Goal: Task Accomplishment & Management: Manage account settings

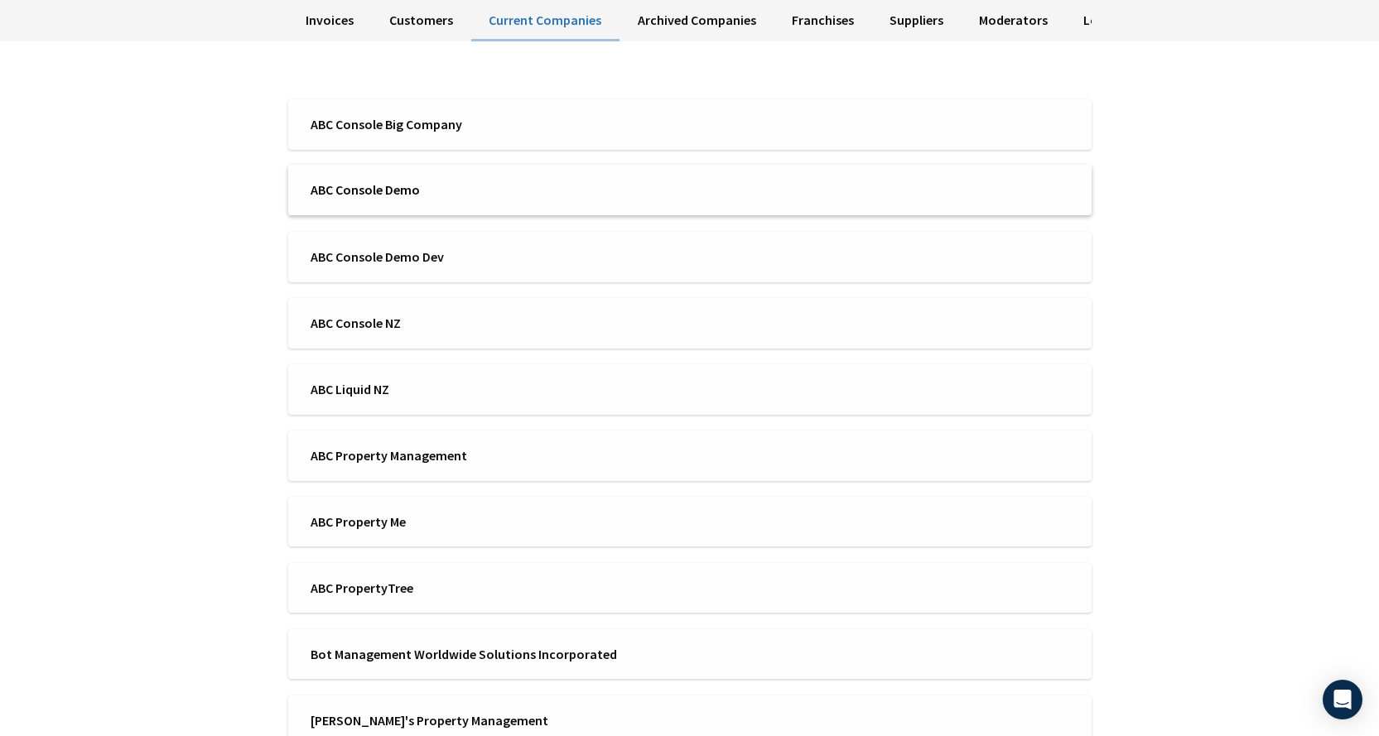
scroll to position [83, 0]
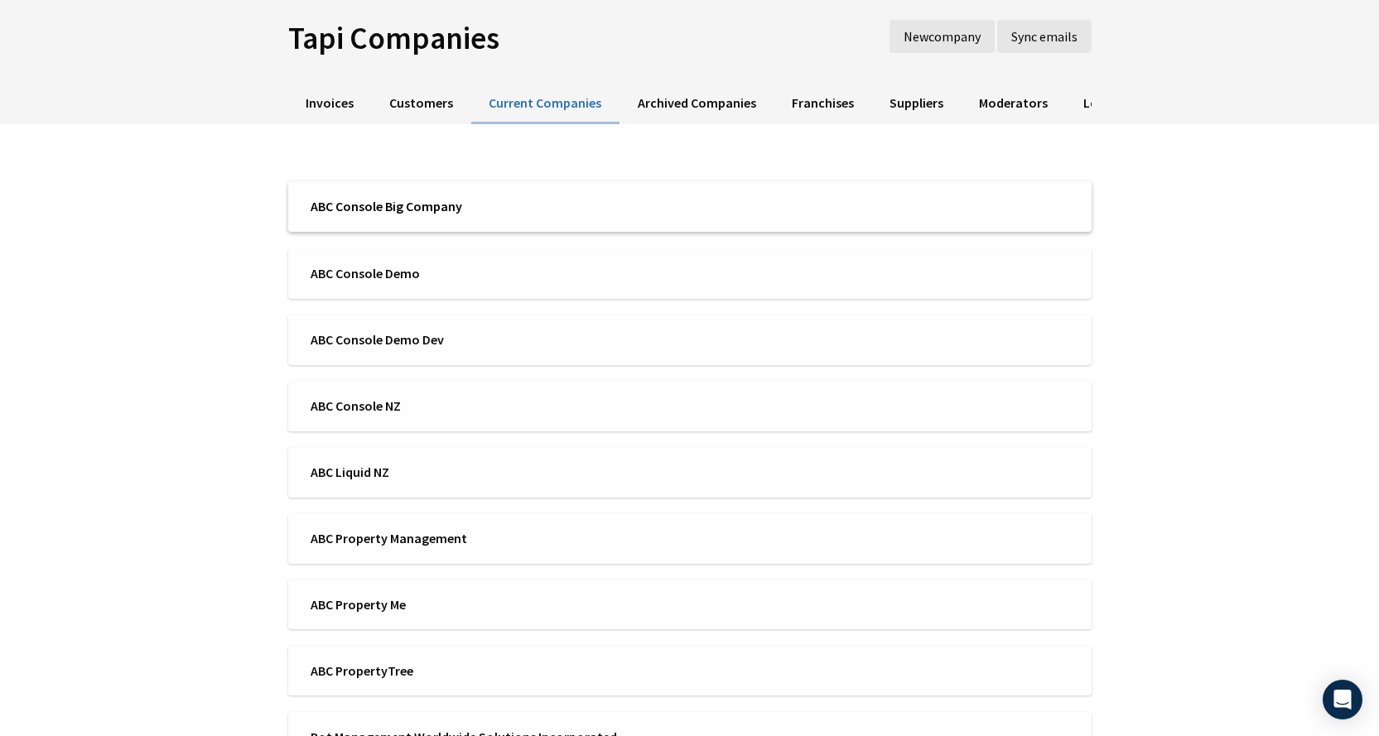
click at [438, 196] on li "ABC Console Big Company" at bounding box center [689, 206] width 803 height 51
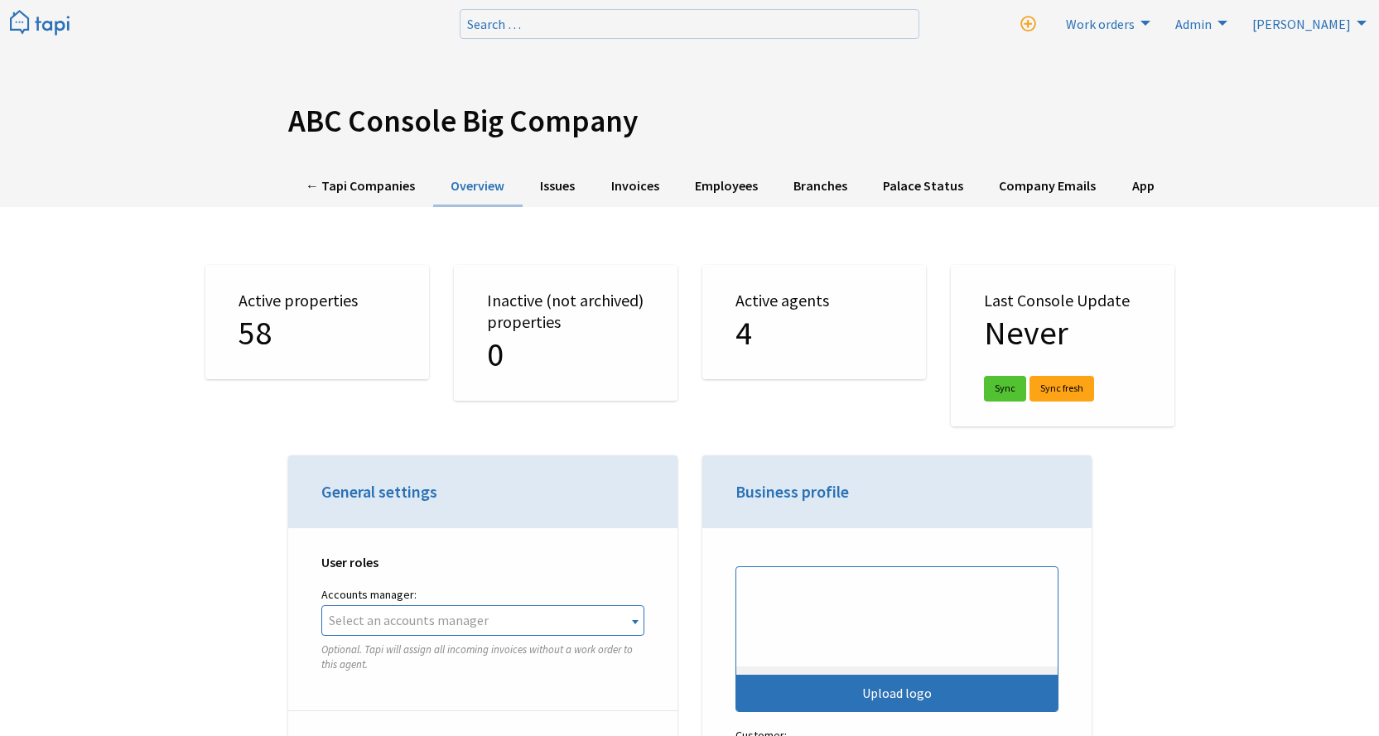
select select "TAPI"
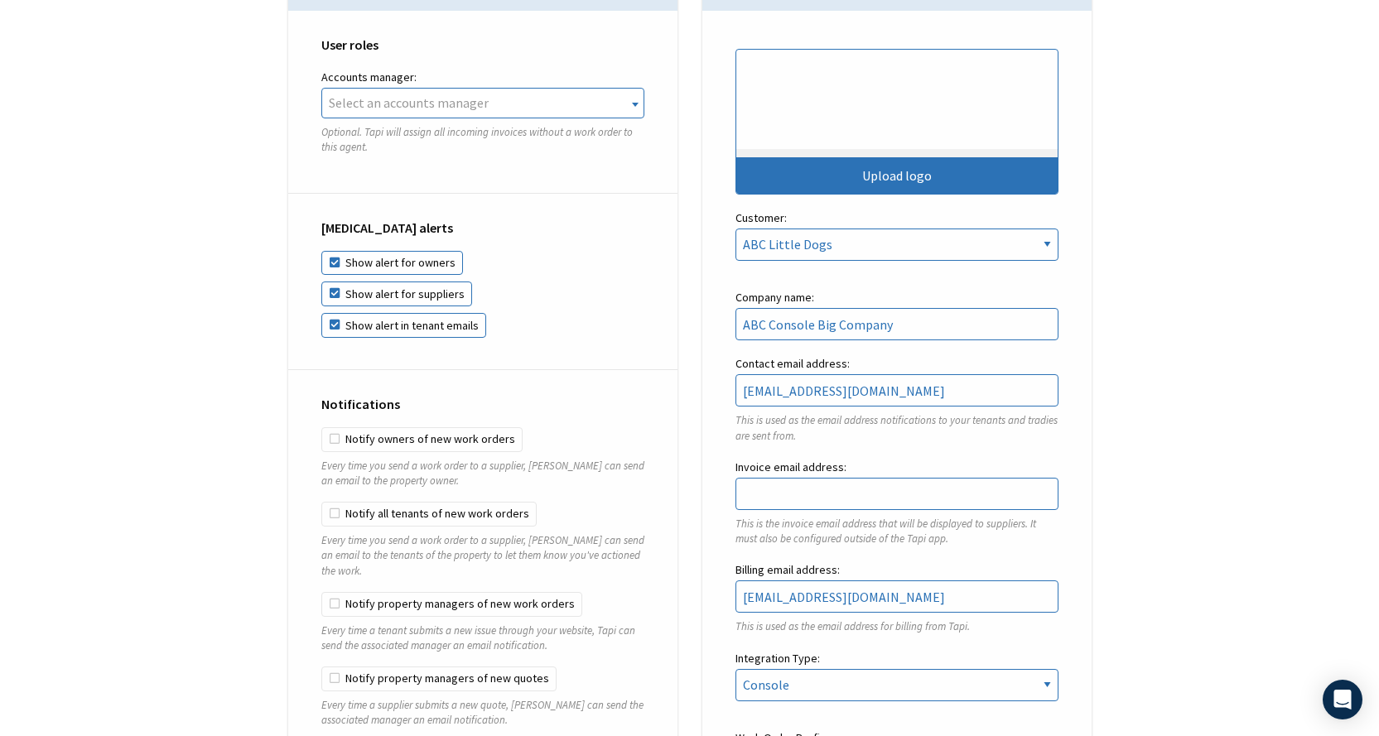
scroll to position [745, 0]
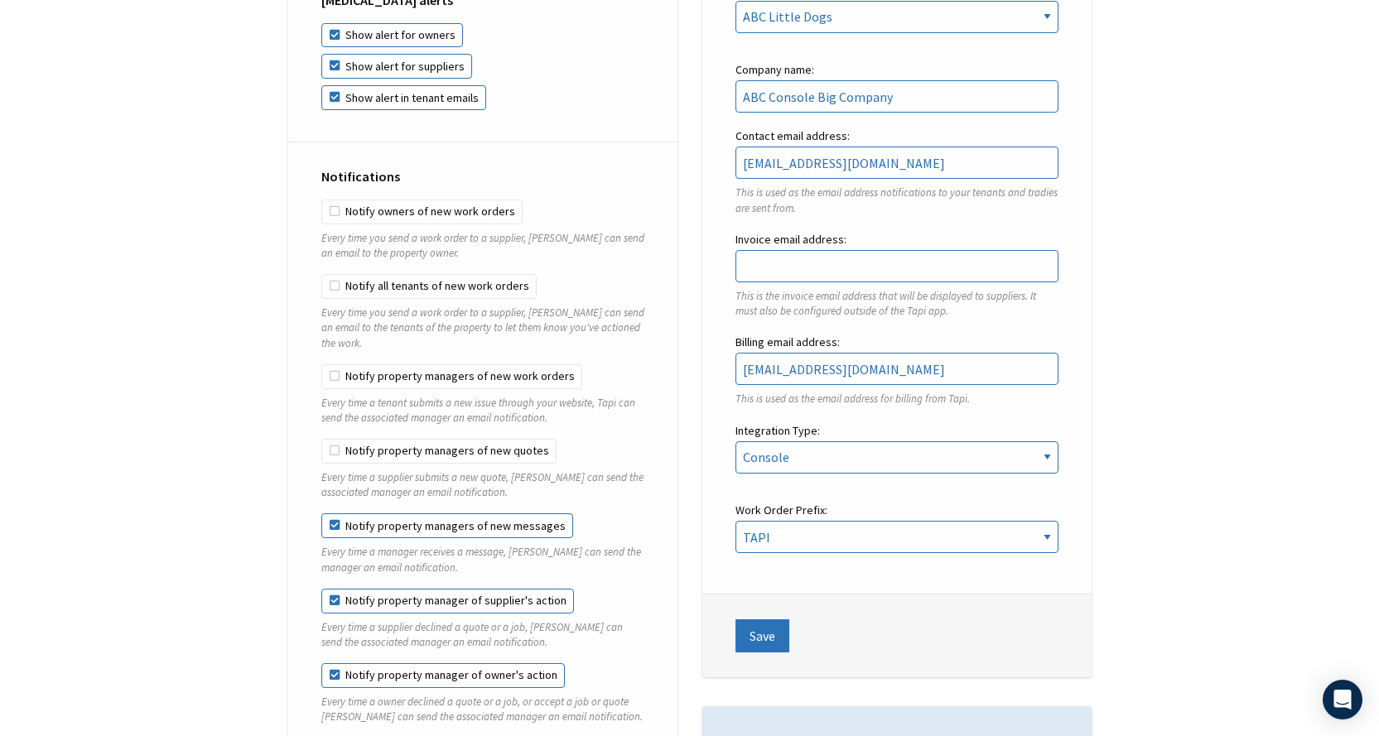
drag, startPoint x: 581, startPoint y: 509, endPoint x: 621, endPoint y: 559, distance: 63.6
click at [621, 559] on p "Every time a manager receives a message, Tapi can send the manager an email not…" at bounding box center [482, 560] width 323 height 30
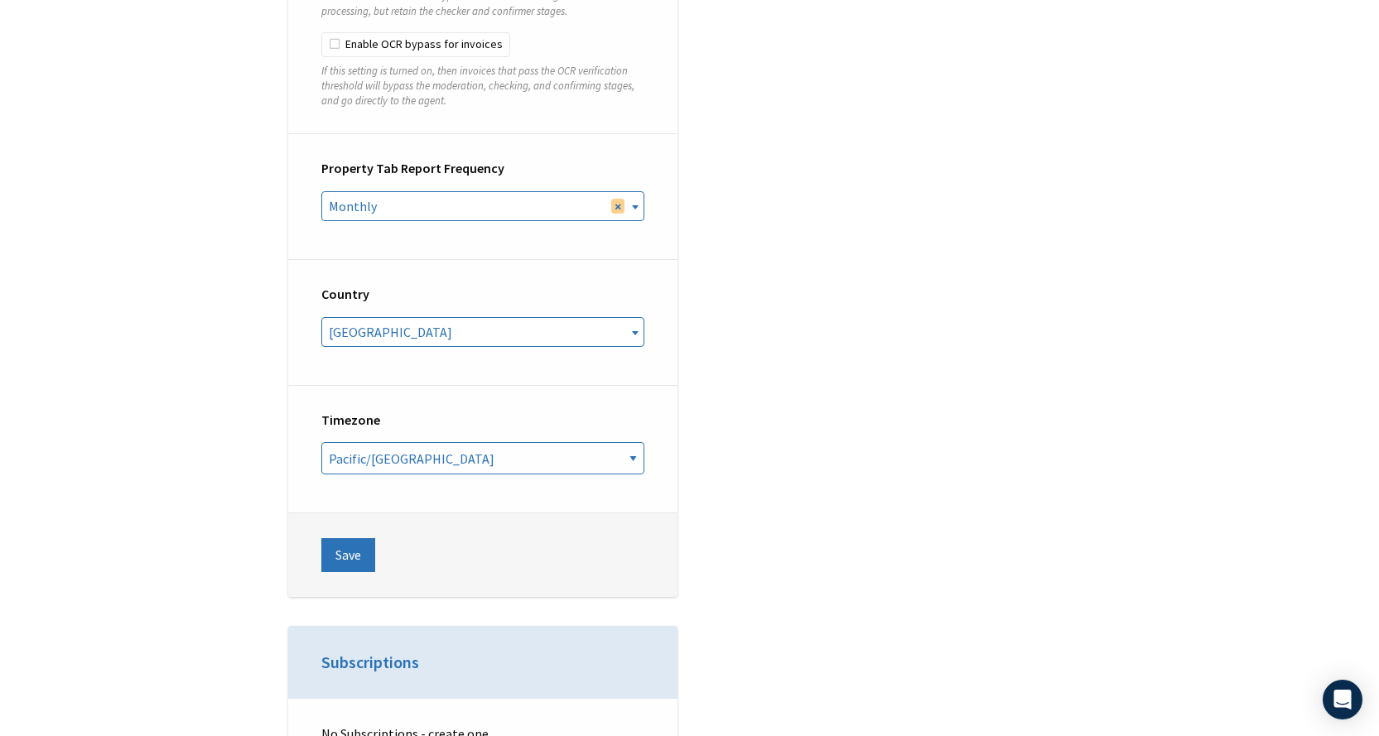
scroll to position [5609, 0]
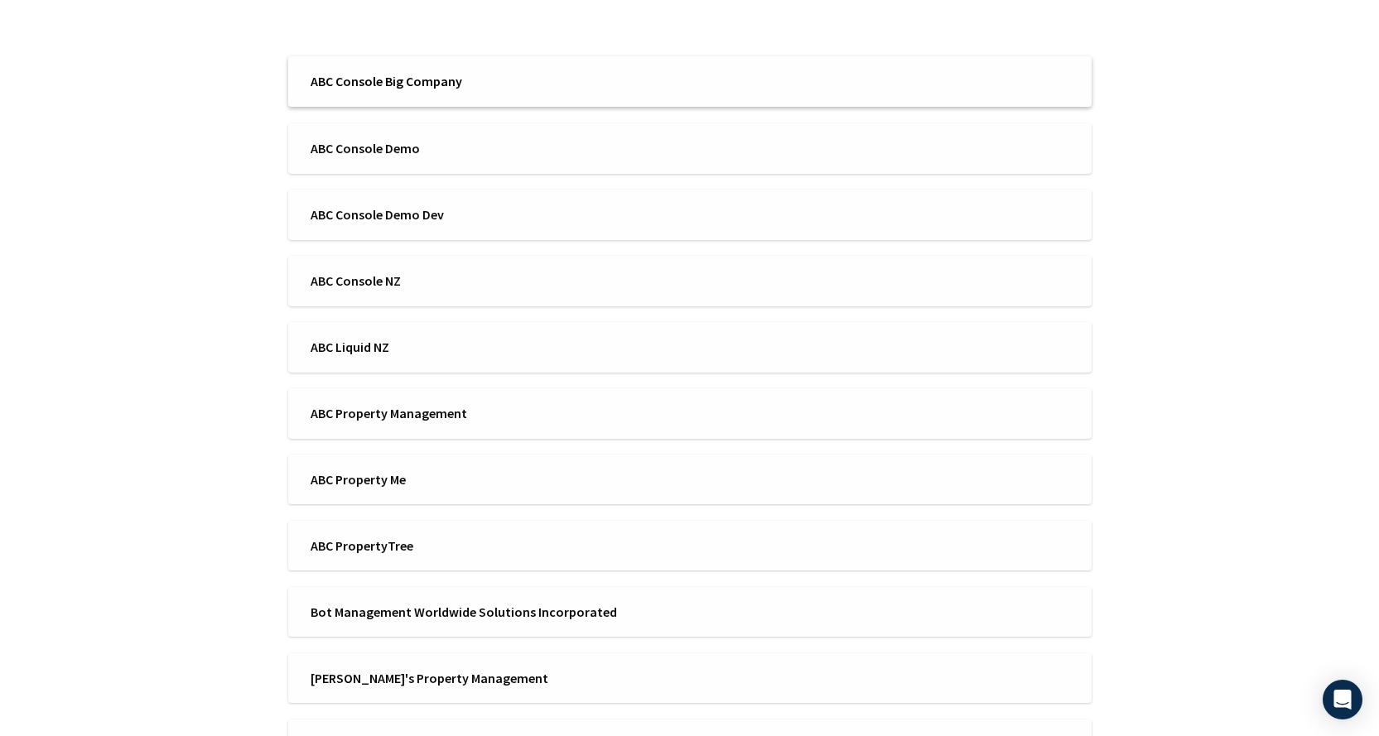
scroll to position [248, 0]
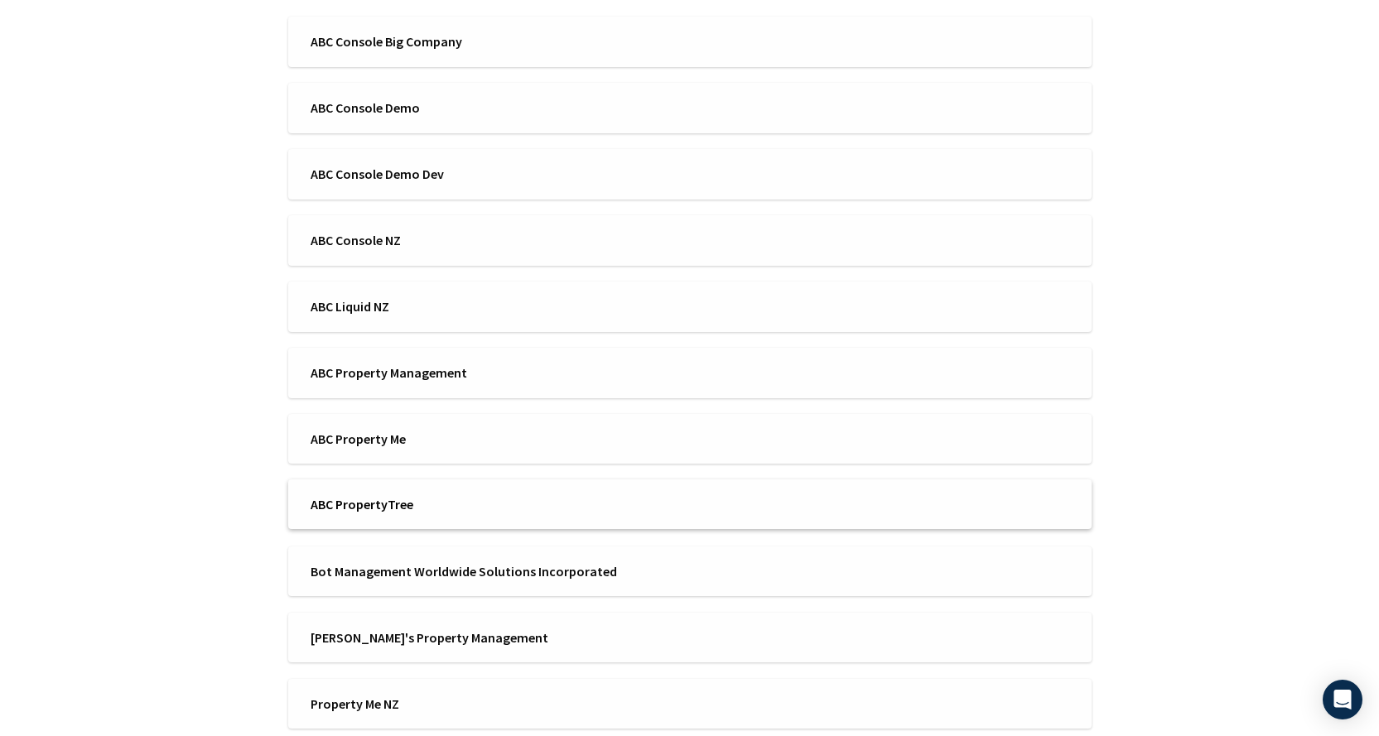
click at [435, 520] on li "ABC PropertyTree" at bounding box center [689, 505] width 803 height 51
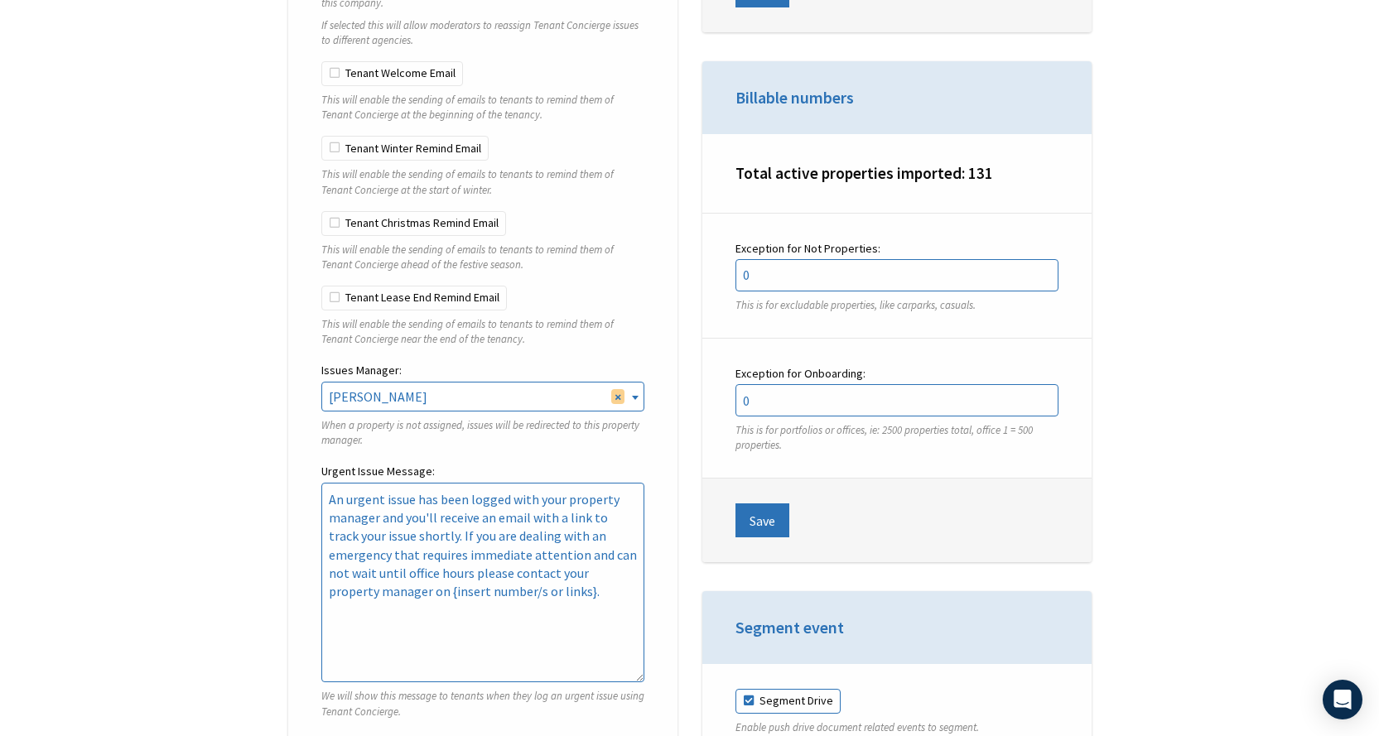
scroll to position [4224, 0]
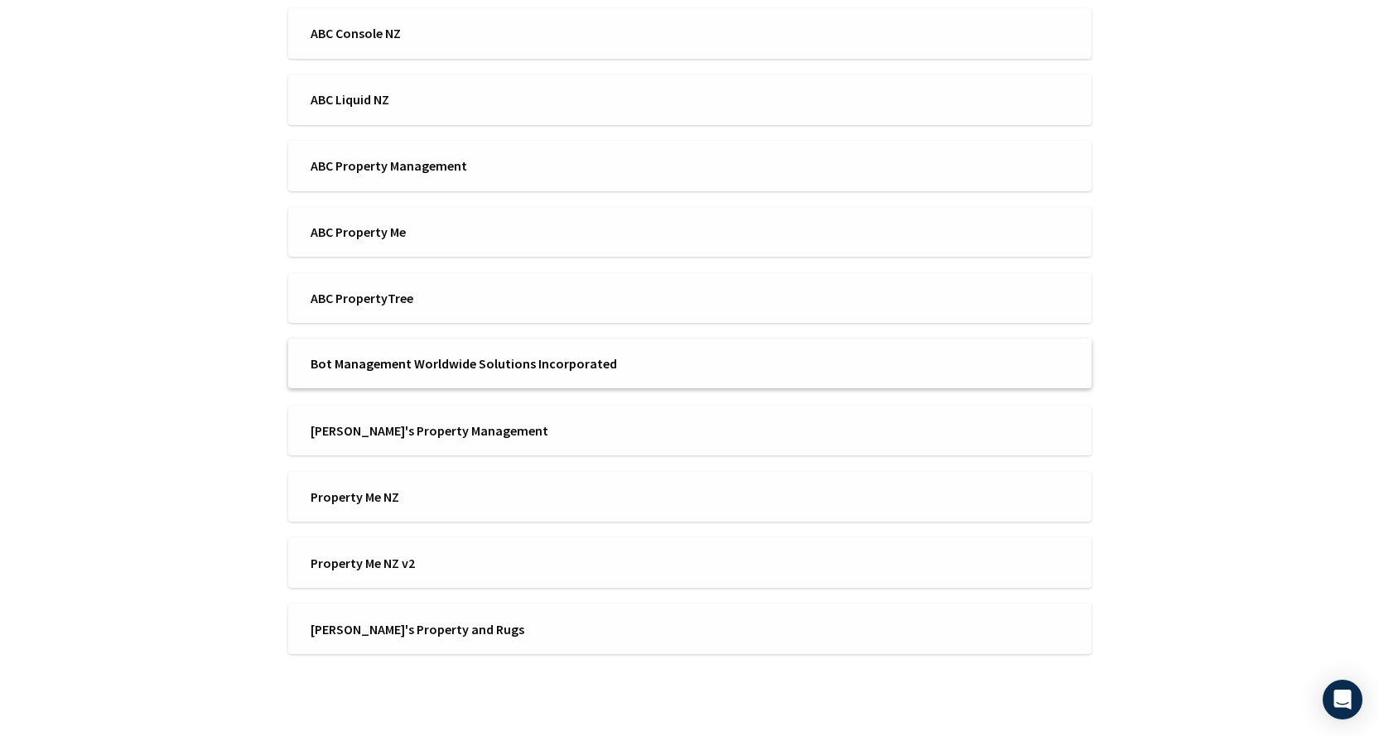
scroll to position [373, 0]
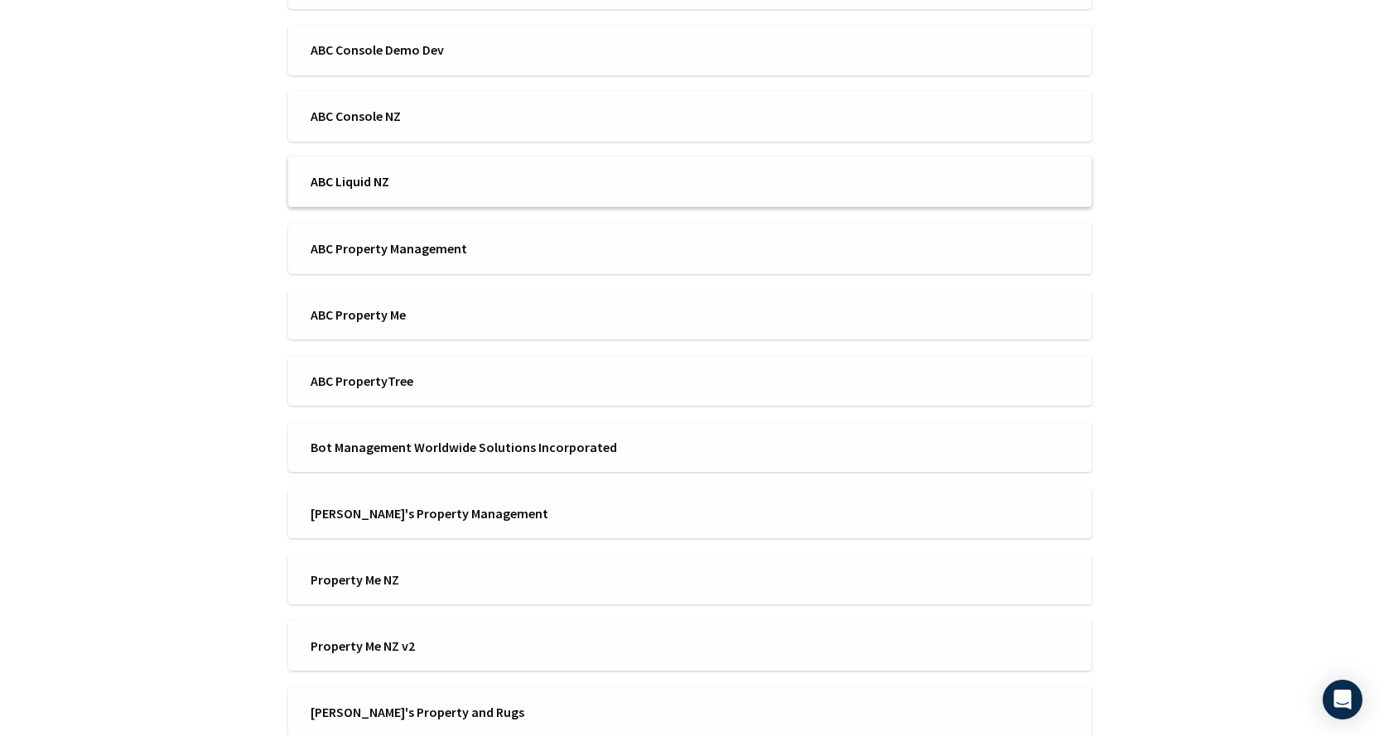
click at [459, 171] on li "ABC Liquid NZ" at bounding box center [689, 182] width 803 height 51
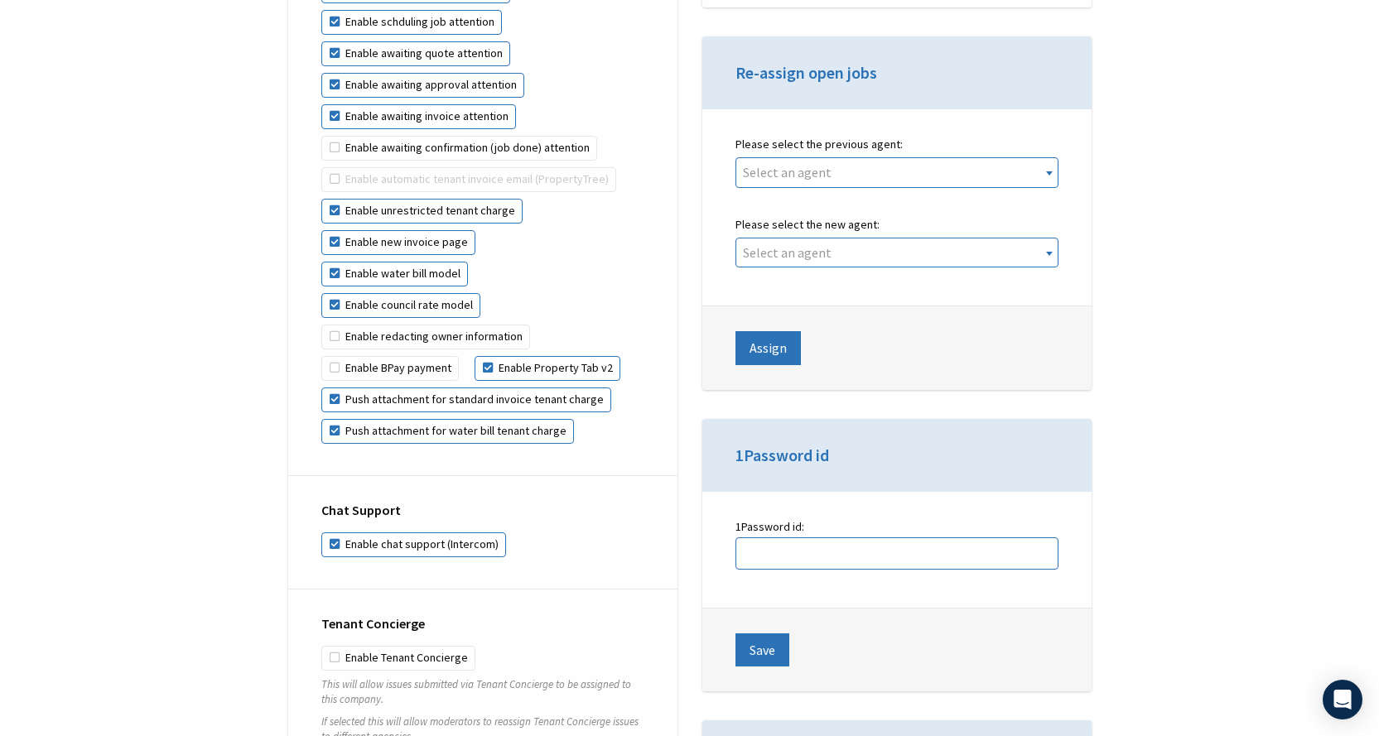
scroll to position [3655, 0]
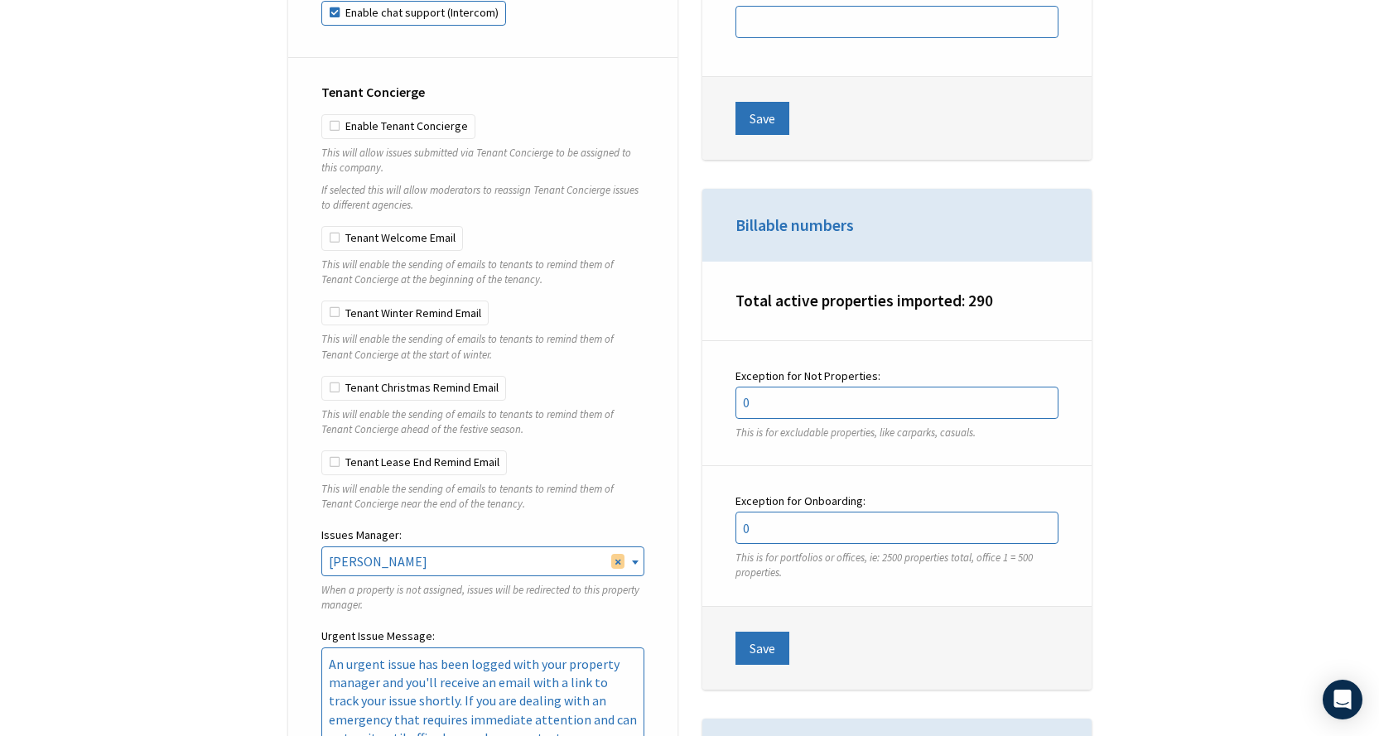
scroll to position [570, 0]
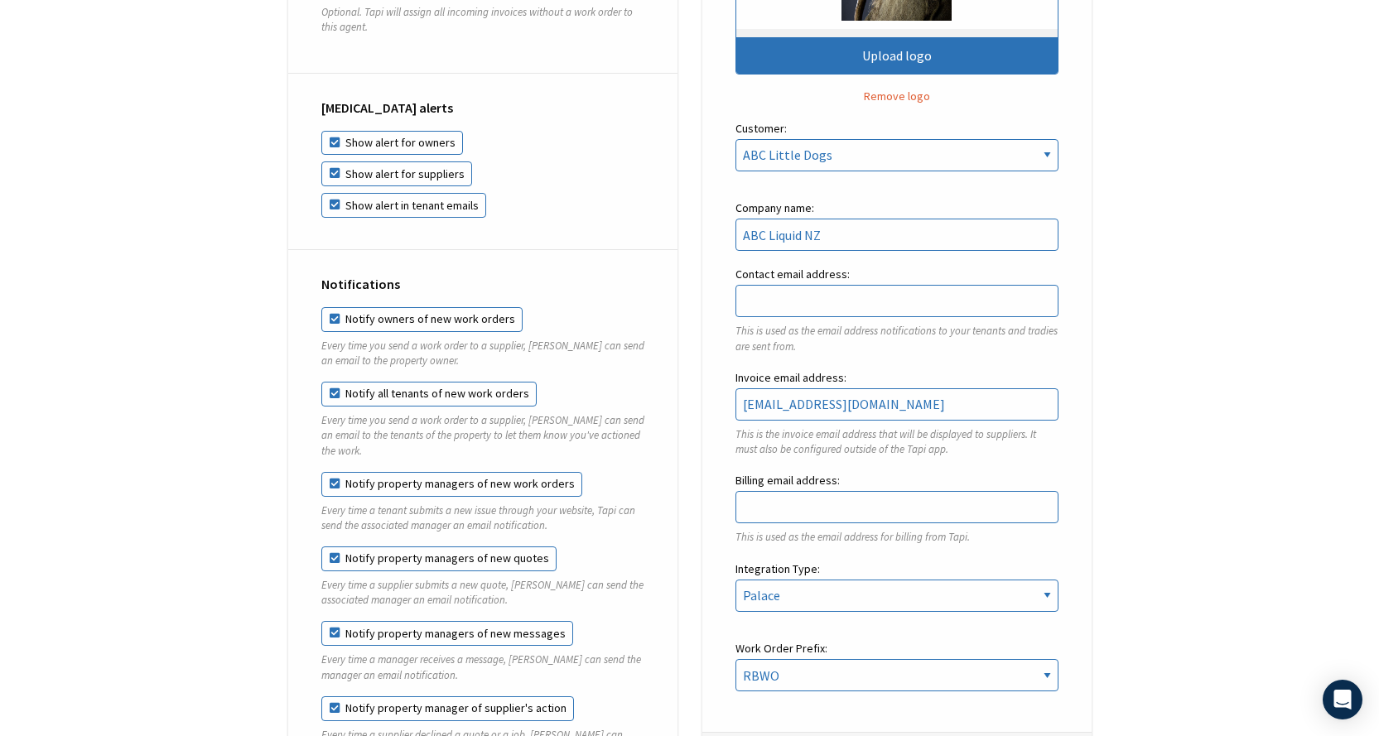
scroll to position [0, 0]
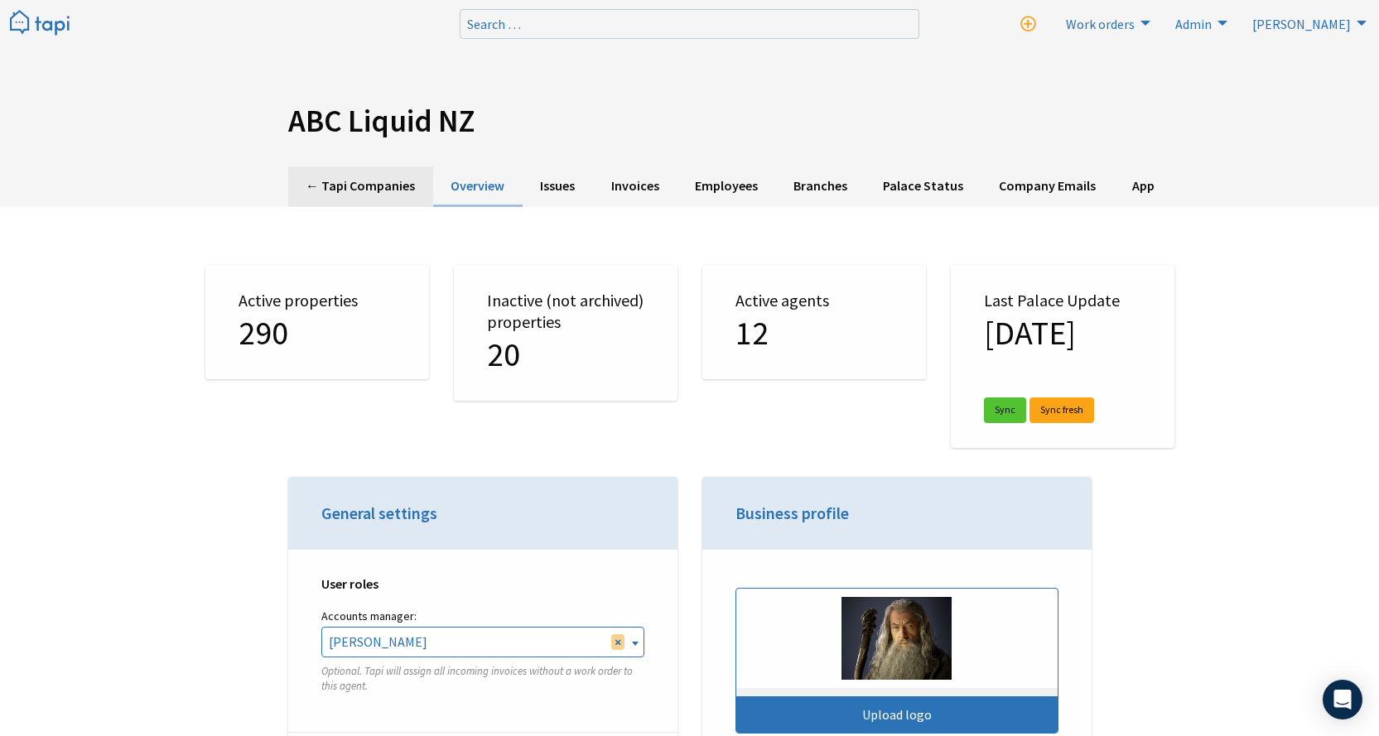
click at [345, 185] on link "← Tapi Companies" at bounding box center [360, 186] width 145 height 41
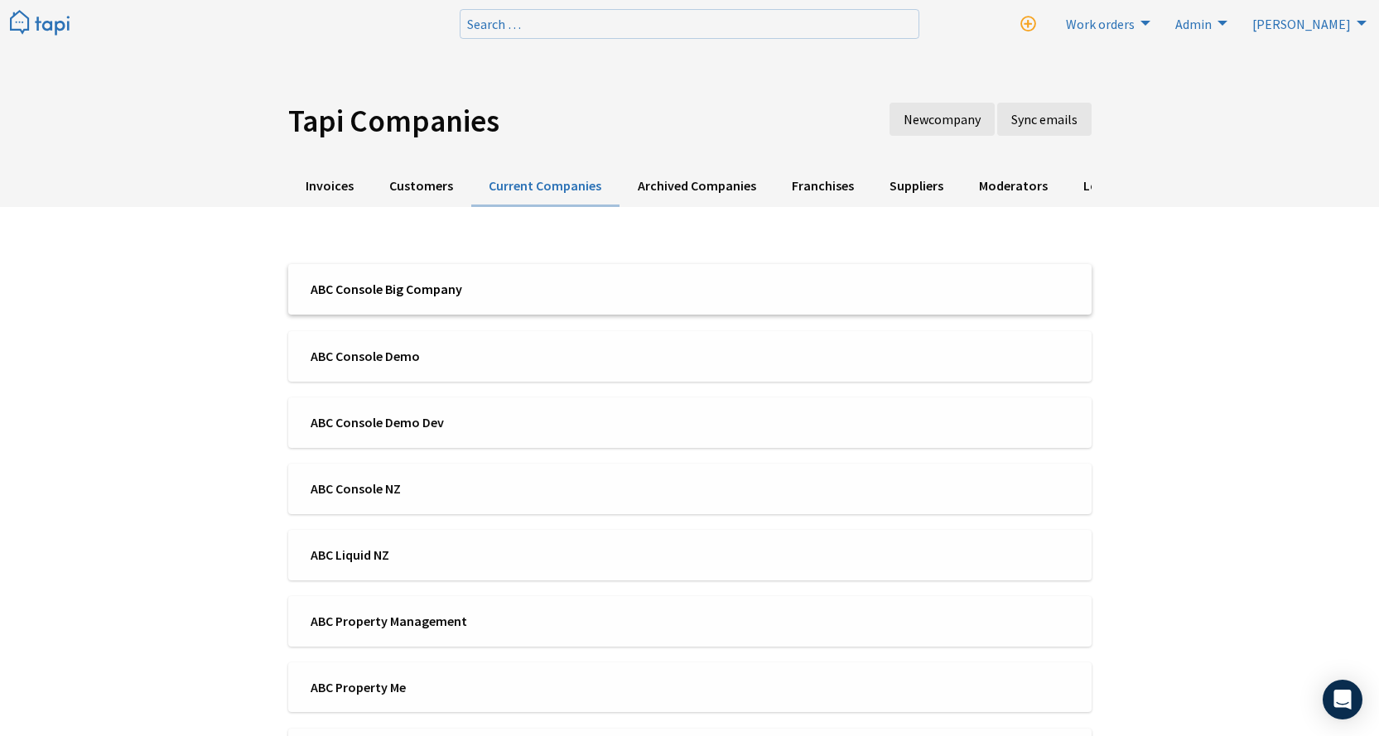
click at [519, 273] on li "ABC Console Big Company" at bounding box center [689, 289] width 803 height 51
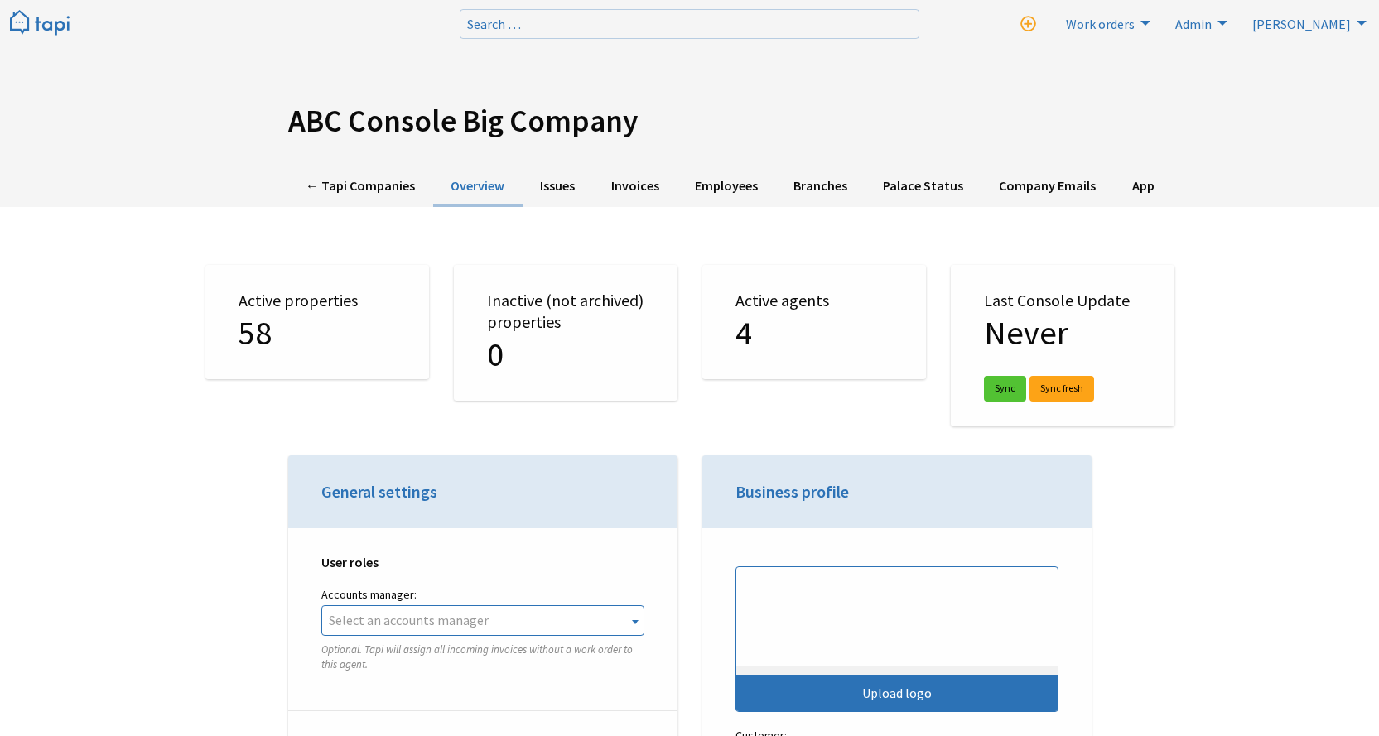
select select "TAPI"
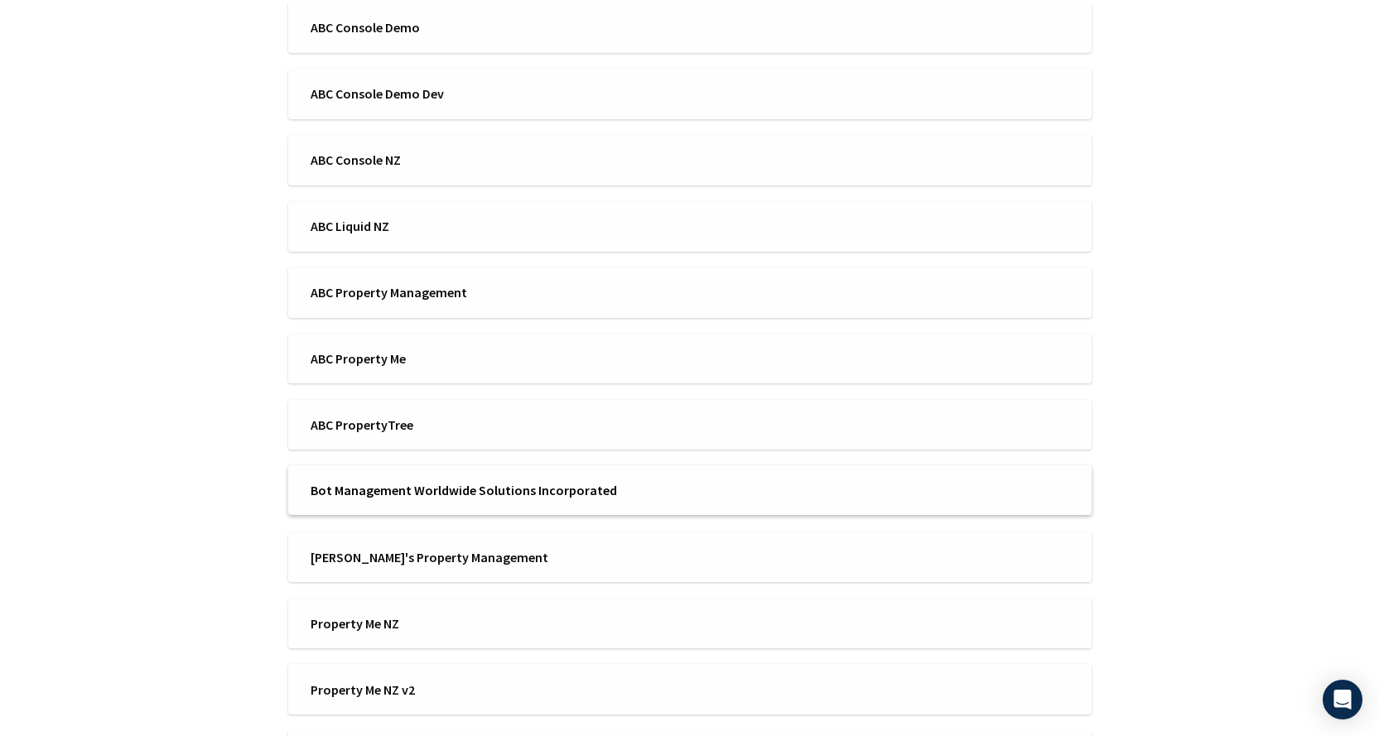
scroll to position [456, 0]
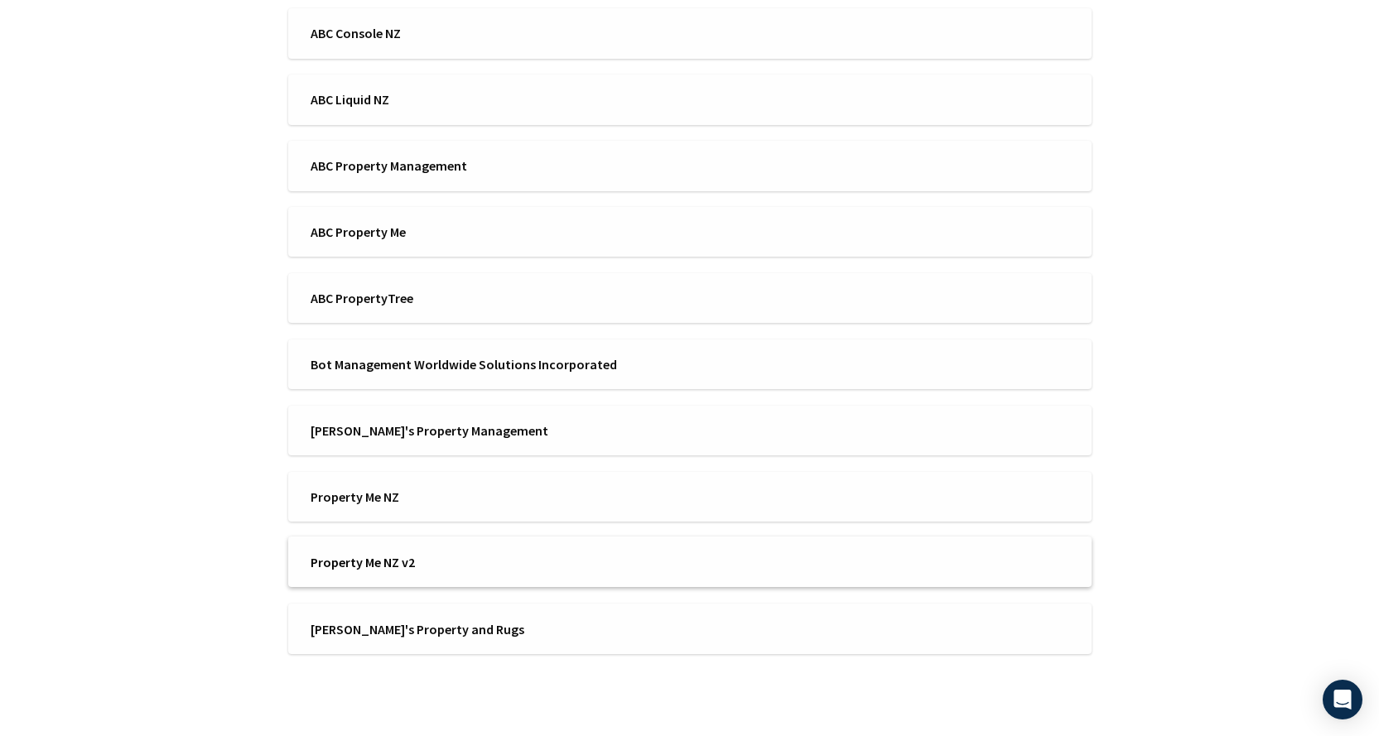
click at [446, 557] on span "Property Me NZ v2" at bounding box center [495, 562] width 369 height 18
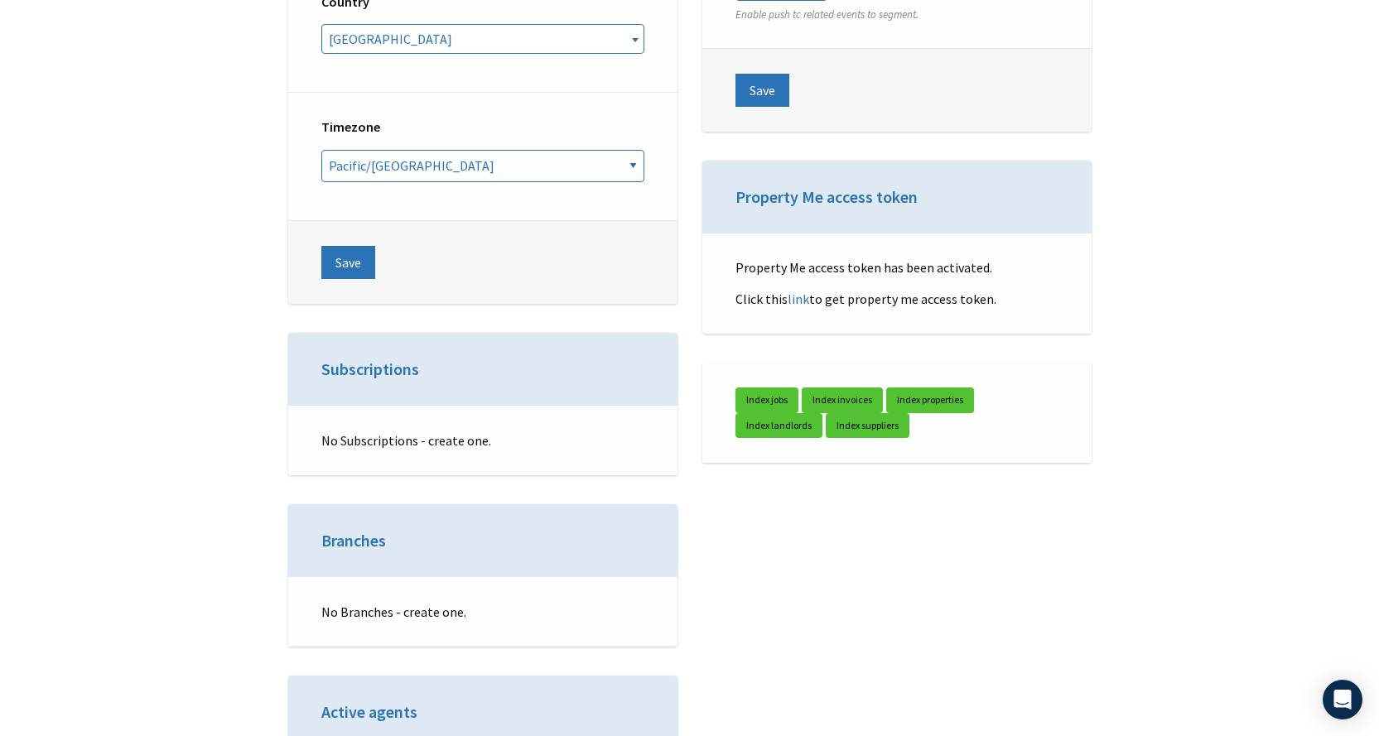
scroll to position [570, 0]
